Goal: Find specific page/section: Find specific page/section

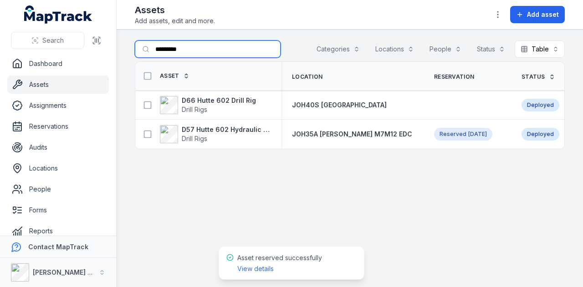
drag, startPoint x: 197, startPoint y: 48, endPoint x: 35, endPoint y: 50, distance: 162.0
click at [36, 50] on div "Search Dashboard Assets Assignments Reservations Audits Locations People Forms …" at bounding box center [291, 143] width 583 height 287
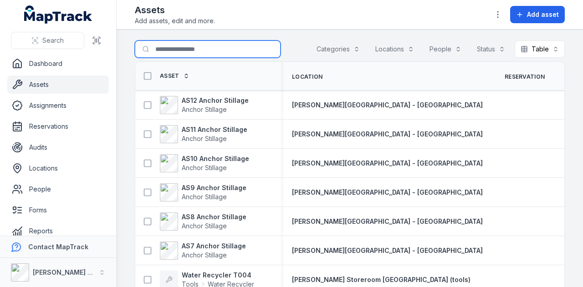
click at [206, 45] on input "Search for assets" at bounding box center [208, 49] width 146 height 17
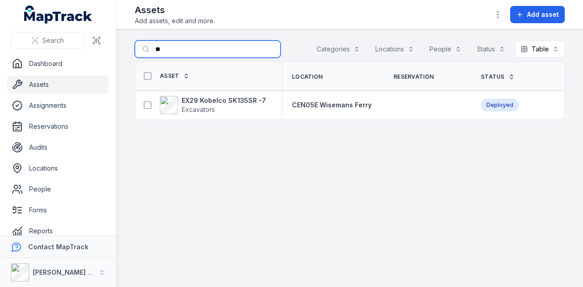
type input "*"
type input "****"
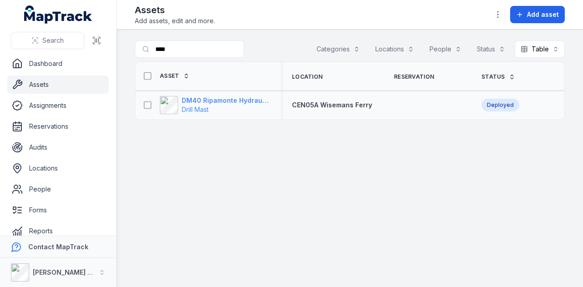
click at [242, 103] on strong "DM40 Ripamonte Hydraulic Drill Mast & EuroDrill RH10X" at bounding box center [226, 100] width 88 height 9
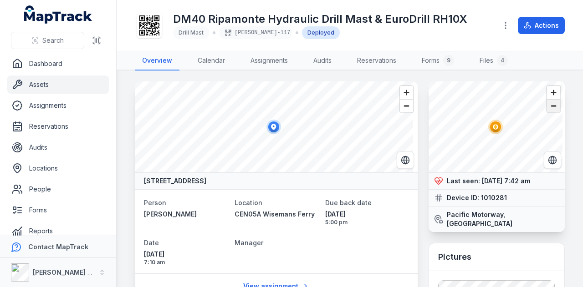
click at [547, 107] on span "Zoom out" at bounding box center [553, 106] width 13 height 13
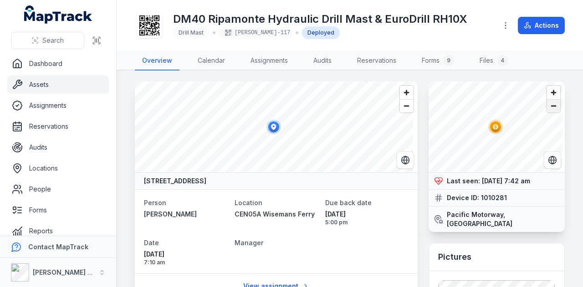
click at [547, 107] on span "Zoom out" at bounding box center [553, 106] width 13 height 13
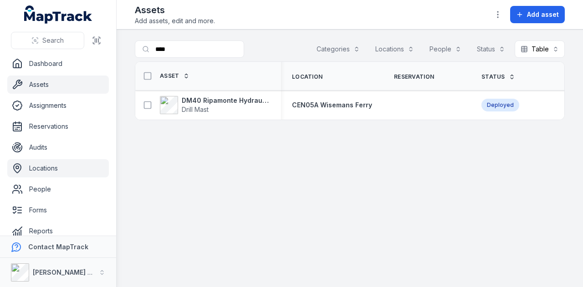
click at [60, 173] on link "Locations" at bounding box center [57, 168] width 101 height 18
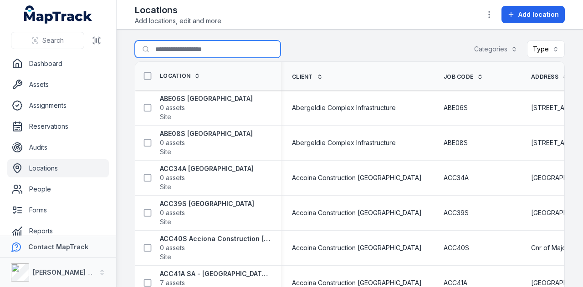
click at [182, 51] on input "Search for locations" at bounding box center [208, 49] width 146 height 17
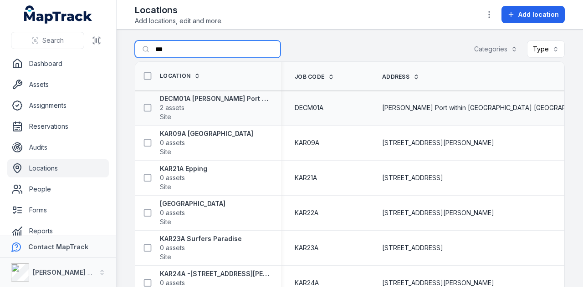
scroll to position [0, 106]
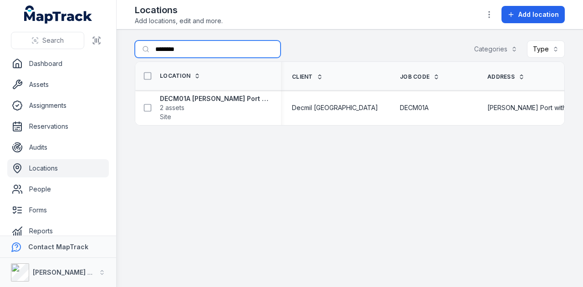
click at [223, 51] on input "********" at bounding box center [208, 49] width 146 height 17
type input "*"
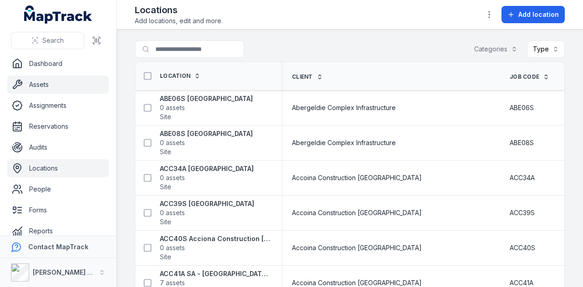
click at [73, 82] on link "Assets" at bounding box center [57, 85] width 101 height 18
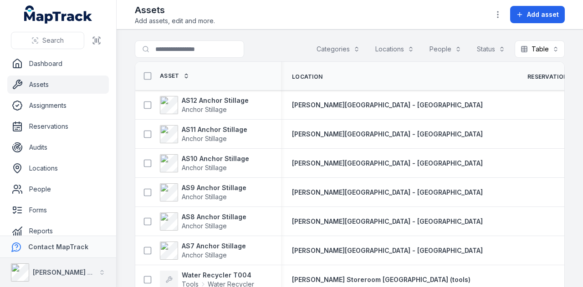
click at [102, 269] on icon "button" at bounding box center [102, 272] width 6 height 6
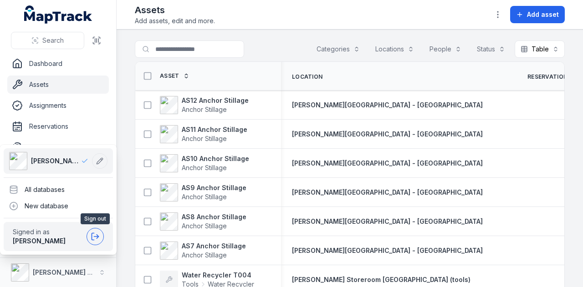
click at [92, 237] on icon at bounding box center [95, 236] width 9 height 9
